Goal: Find specific page/section: Find specific page/section

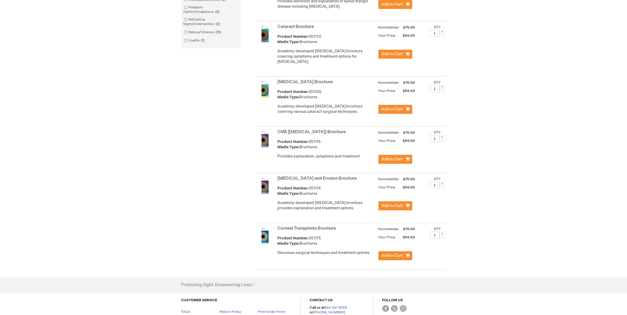
scroll to position [391, 0]
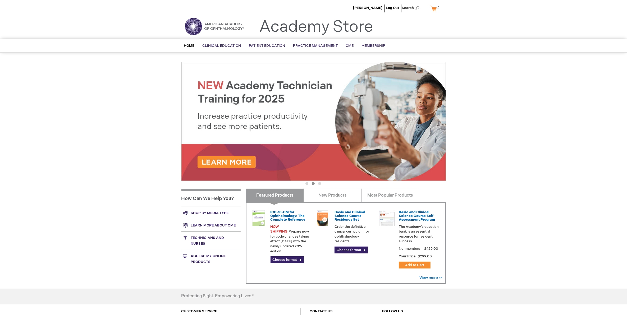
click at [218, 211] on link "Shop by media type" at bounding box center [210, 213] width 59 height 12
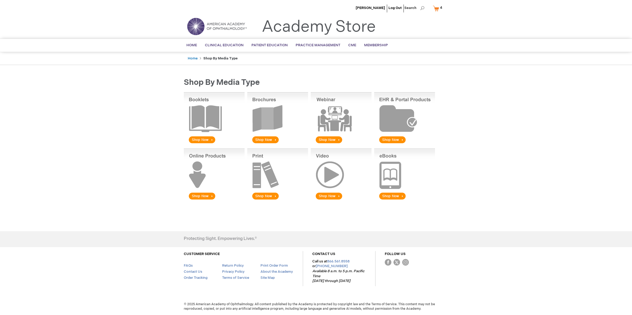
click at [263, 135] on img at bounding box center [277, 118] width 61 height 52
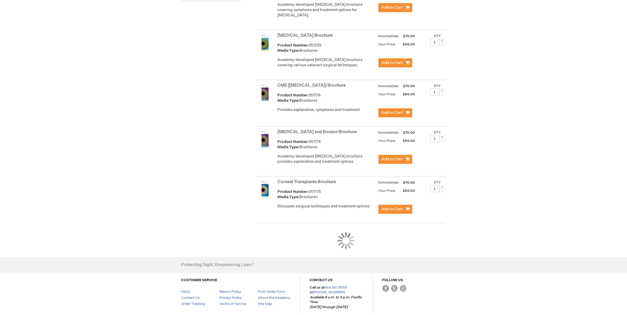
scroll to position [391, 0]
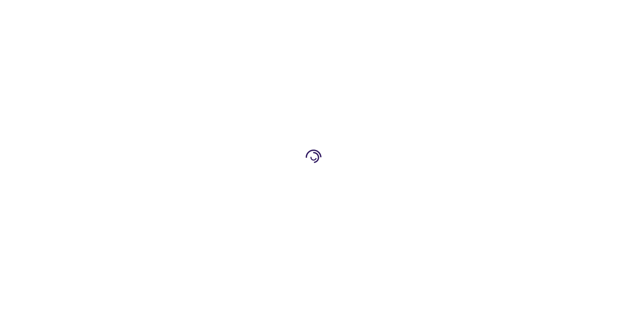
scroll to position [391, 0]
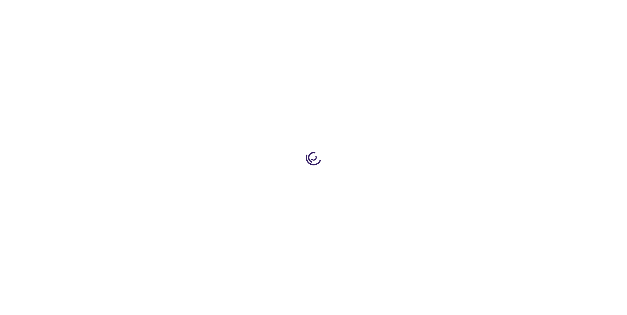
scroll to position [391, 0]
